Goal: Task Accomplishment & Management: Complete application form

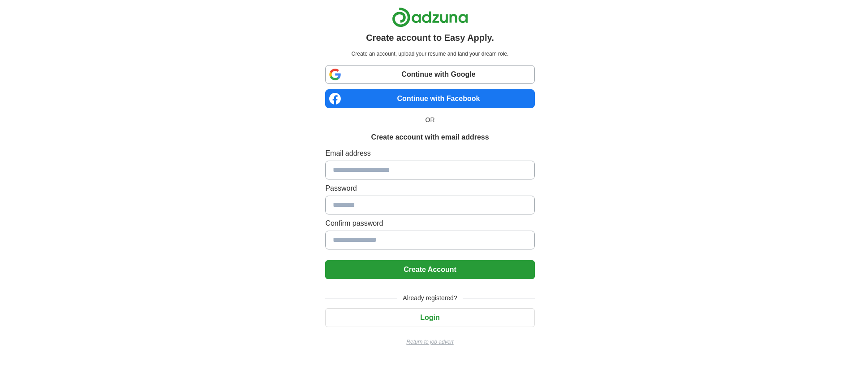
drag, startPoint x: 485, startPoint y: 22, endPoint x: 377, endPoint y: 14, distance: 107.8
click at [378, 14] on div at bounding box center [429, 17] width 209 height 20
click at [358, 179] on div "Email address Password Confirm password" at bounding box center [429, 200] width 209 height 105
drag, startPoint x: 368, startPoint y: 167, endPoint x: 429, endPoint y: 163, distance: 60.6
click at [368, 166] on input at bounding box center [429, 169] width 209 height 19
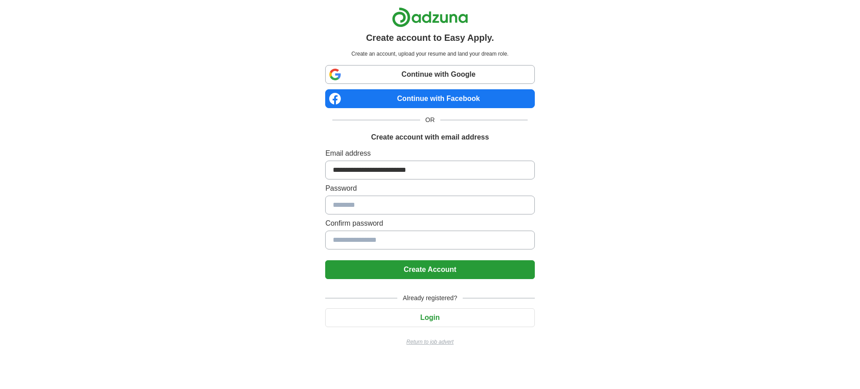
type input "**********"
click at [424, 267] on button "Create Account" at bounding box center [429, 269] width 209 height 19
